Goal: Find specific page/section: Find specific page/section

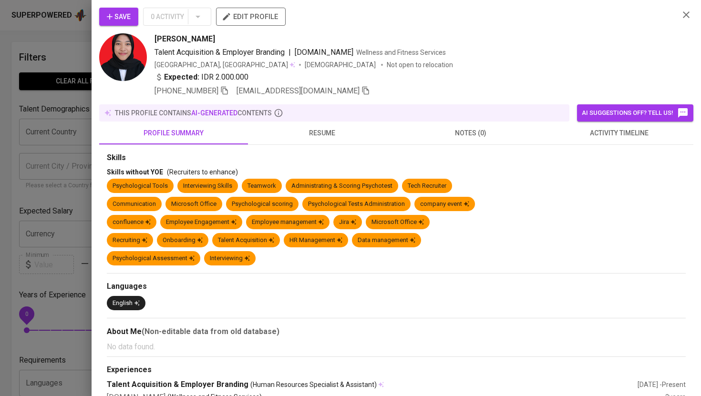
click at [76, 33] on div at bounding box center [350, 198] width 701 height 396
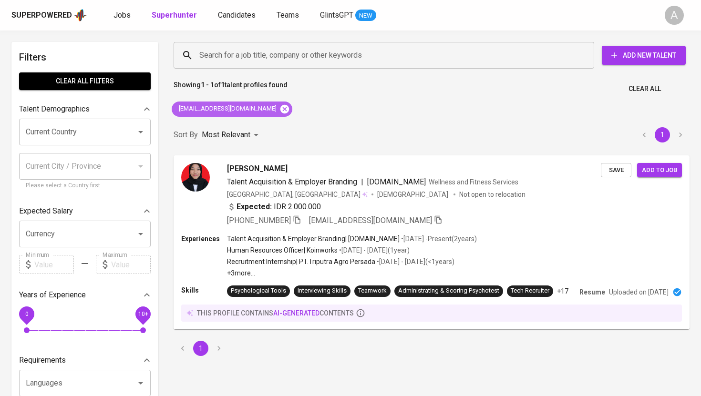
click at [279, 108] on icon at bounding box center [284, 109] width 10 height 10
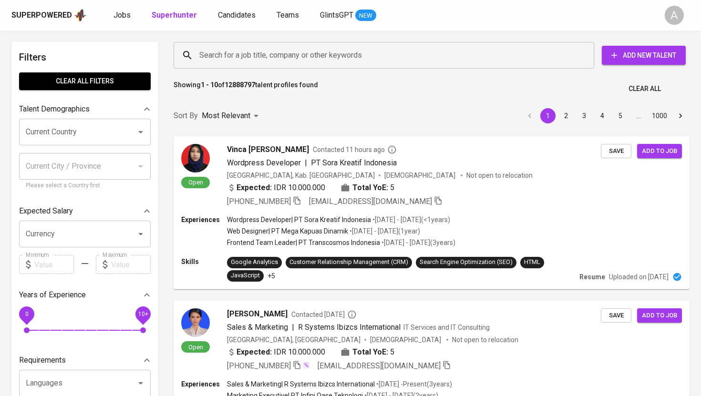
click at [282, 49] on input "Search for a job title, company or other keywords" at bounding box center [386, 55] width 378 height 18
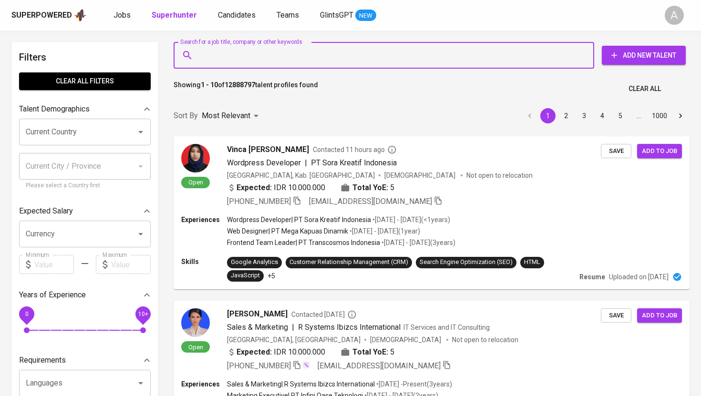
paste input "[EMAIL_ADDRESS][DOMAIN_NAME]"
type input "[EMAIL_ADDRESS][DOMAIN_NAME]"
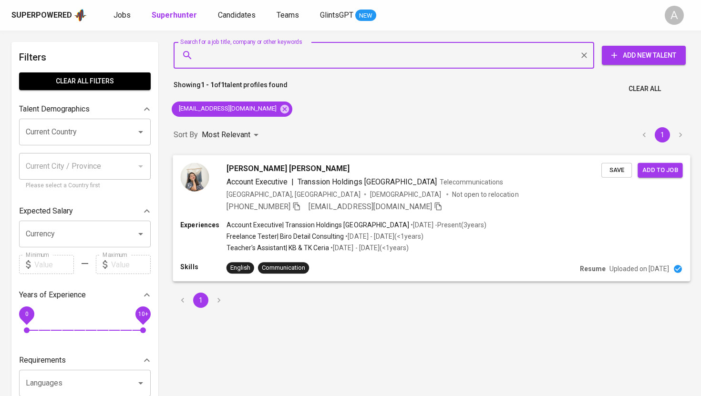
click at [198, 188] on img at bounding box center [194, 177] width 29 height 29
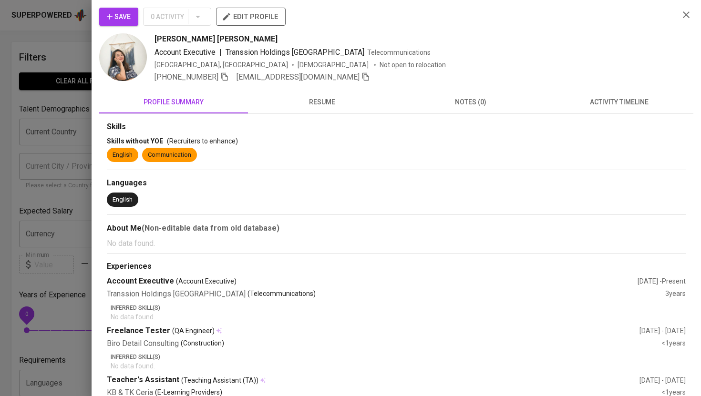
click at [126, 67] on img at bounding box center [123, 57] width 48 height 48
click at [226, 78] on icon "button" at bounding box center [224, 76] width 9 height 9
click at [65, 61] on div at bounding box center [350, 198] width 701 height 396
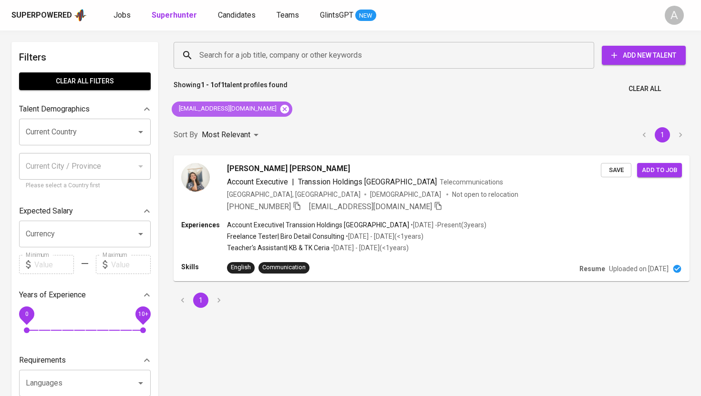
click at [280, 109] on icon at bounding box center [284, 108] width 9 height 9
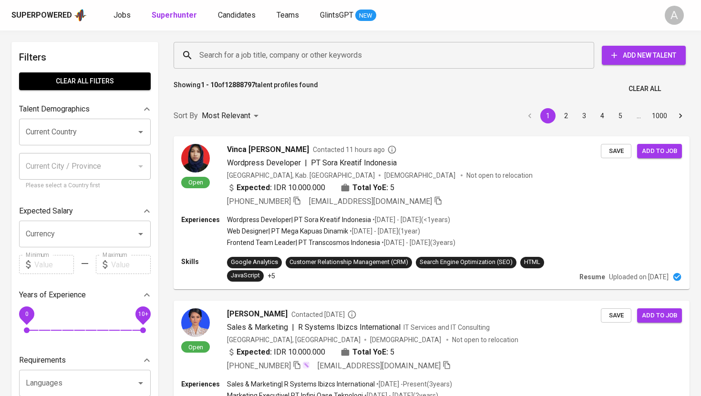
click at [264, 51] on input "Search for a job title, company or other keywords" at bounding box center [386, 55] width 378 height 18
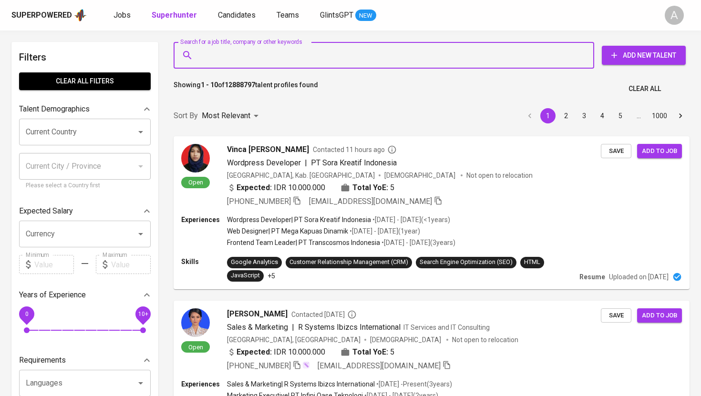
paste input "[PERSON_NAME][EMAIL_ADDRESS][DOMAIN_NAME]"
type input "[PERSON_NAME][EMAIL_ADDRESS][DOMAIN_NAME]"
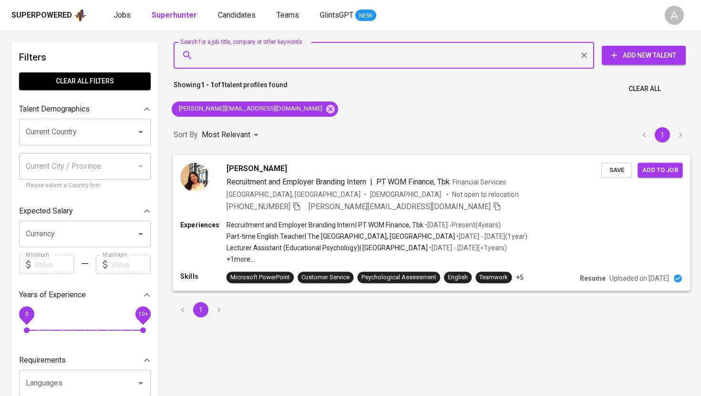
click at [204, 178] on img at bounding box center [194, 177] width 29 height 29
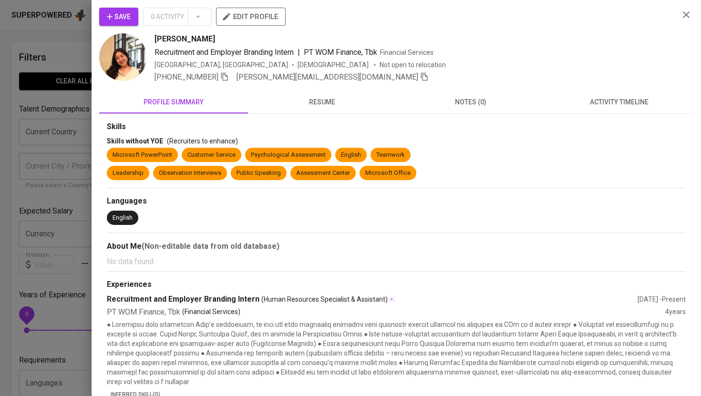
click at [134, 59] on img at bounding box center [123, 57] width 48 height 48
